Goal: Download file/media

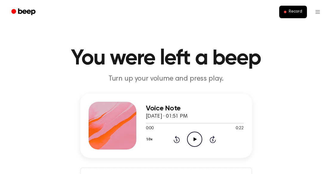
click at [194, 139] on icon at bounding box center [194, 139] width 3 height 4
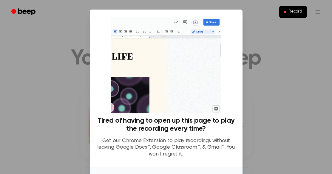
scroll to position [43, 0]
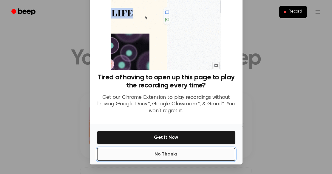
click at [186, 156] on button "No Thanks" at bounding box center [166, 153] width 138 height 13
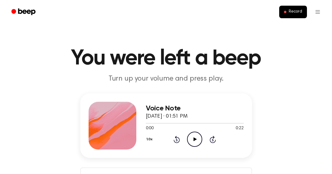
click at [194, 140] on icon at bounding box center [194, 139] width 3 height 4
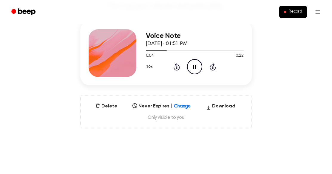
scroll to position [62, 0]
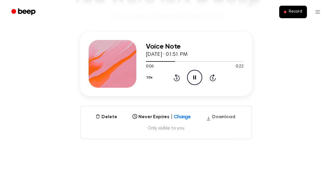
click at [218, 117] on button "Download" at bounding box center [221, 118] width 34 height 10
click at [193, 77] on icon at bounding box center [194, 77] width 3 height 4
click at [181, 160] on main "You were left a beep Turn up your volume and press play. Voice Note [DATE] · 01…" at bounding box center [166, 129] width 332 height 382
click at [194, 79] on icon "Play Audio" at bounding box center [194, 77] width 15 height 15
